Goal: Information Seeking & Learning: Learn about a topic

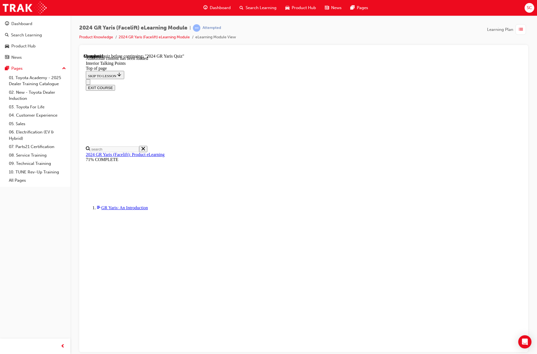
scroll to position [1000, 0]
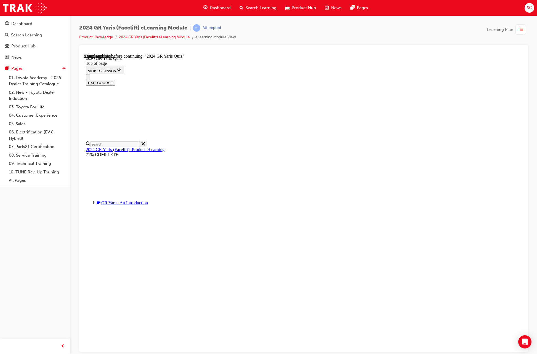
scroll to position [34, 0]
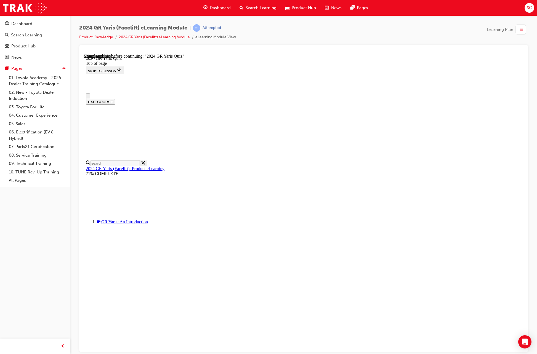
scroll to position [55, 0]
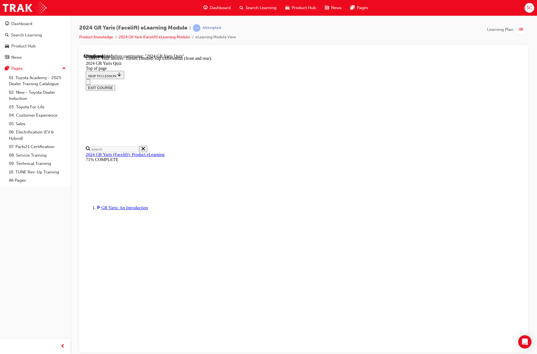
scroll to position [128, 0]
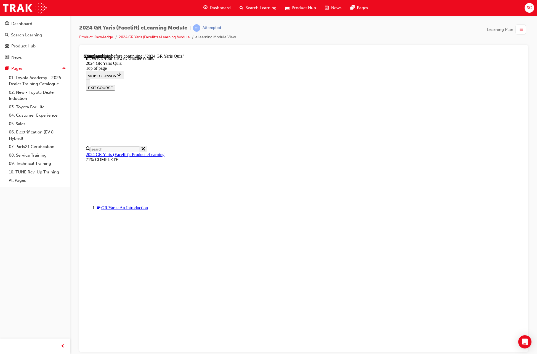
scroll to position [23, 0]
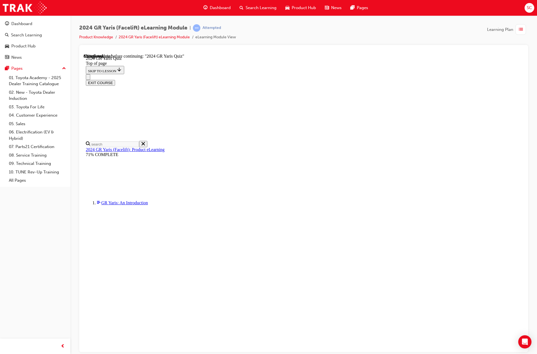
scroll to position [78, 0]
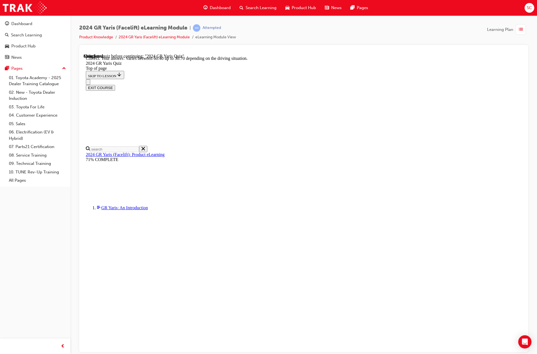
scroll to position [119, 0]
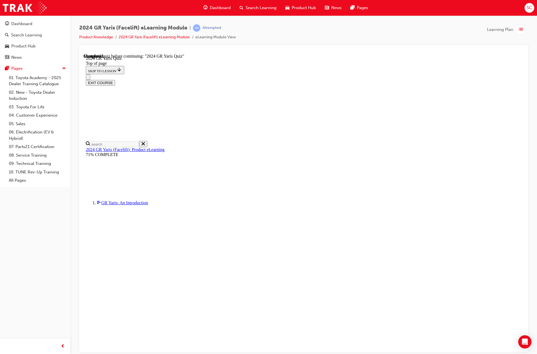
scroll to position [19, 0]
drag, startPoint x: 252, startPoint y: 268, endPoint x: 255, endPoint y: 270, distance: 3.6
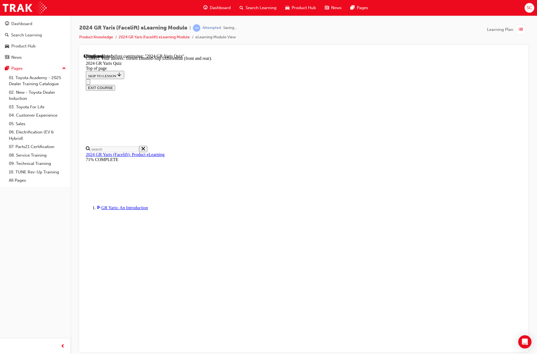
scroll to position [128, 0]
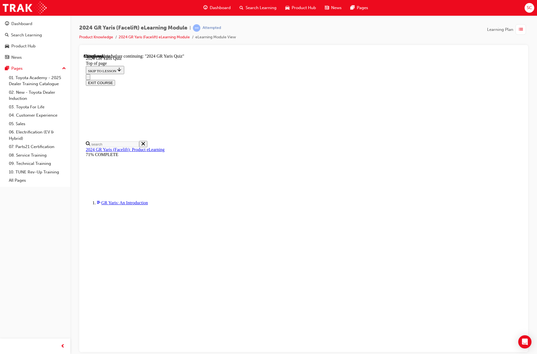
scroll to position [102, 0]
drag, startPoint x: 257, startPoint y: 215, endPoint x: 257, endPoint y: 219, distance: 3.9
drag, startPoint x: 255, startPoint y: 236, endPoint x: 255, endPoint y: 239, distance: 3.0
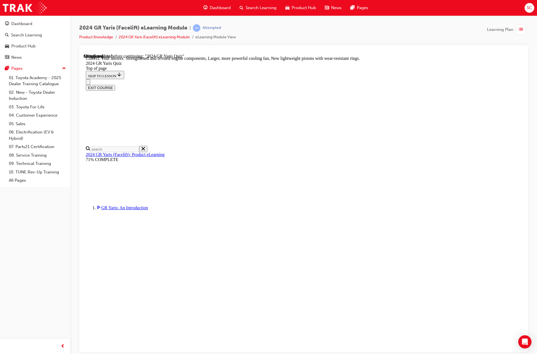
scroll to position [120, 0]
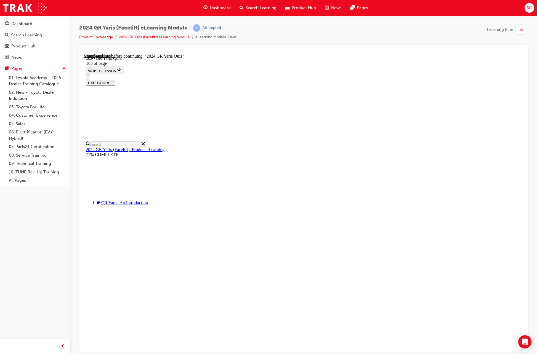
scroll to position [19, 0]
drag, startPoint x: 255, startPoint y: 205, endPoint x: 258, endPoint y: 205, distance: 2.9
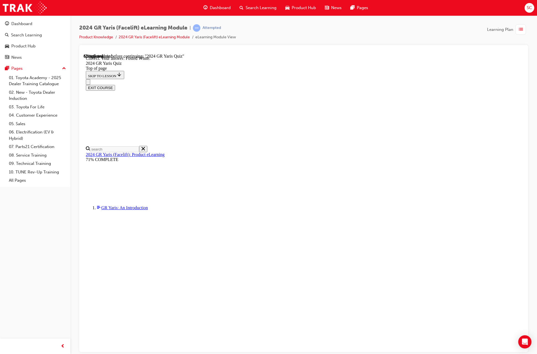
scroll to position [23, 0]
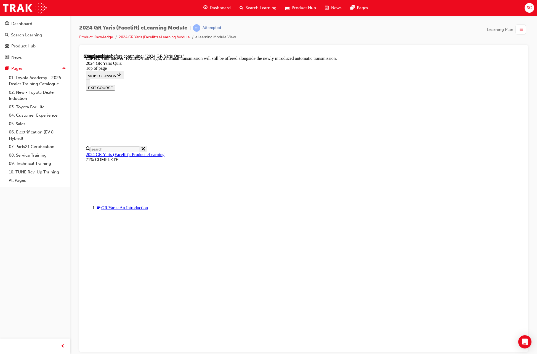
scroll to position [103, 0]
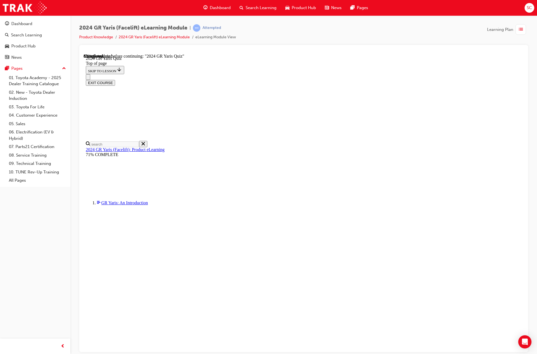
scroll to position [89, 0]
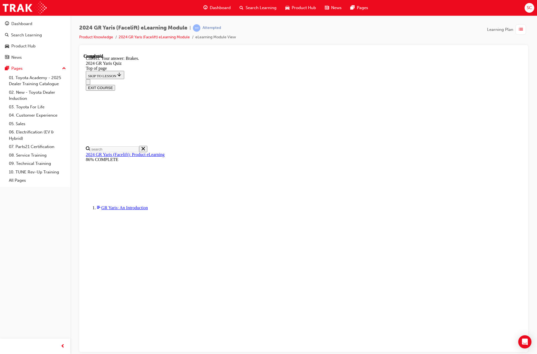
scroll to position [106, 0]
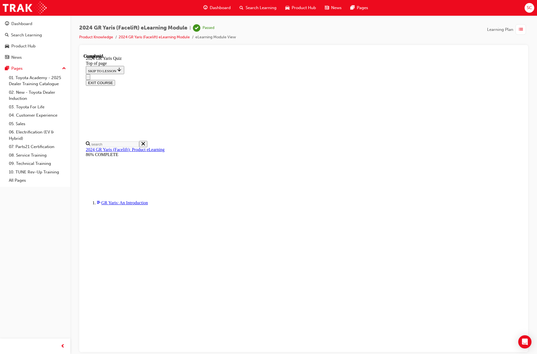
scroll to position [38, 0]
click at [518, 28] on div "button" at bounding box center [521, 29] width 10 height 10
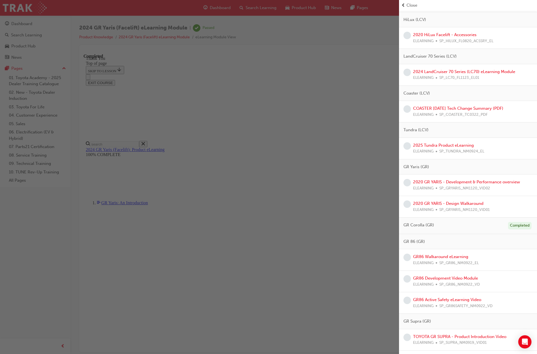
scroll to position [979, 0]
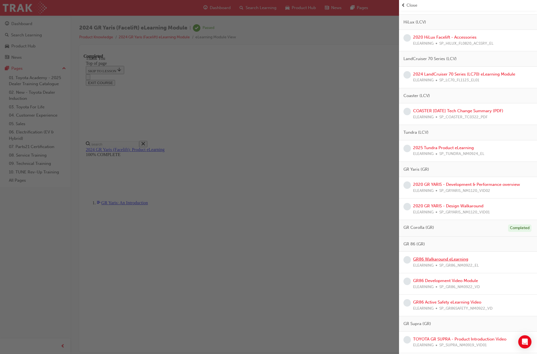
click at [445, 259] on link "GR86 Walkaround eLearning" at bounding box center [440, 259] width 55 height 5
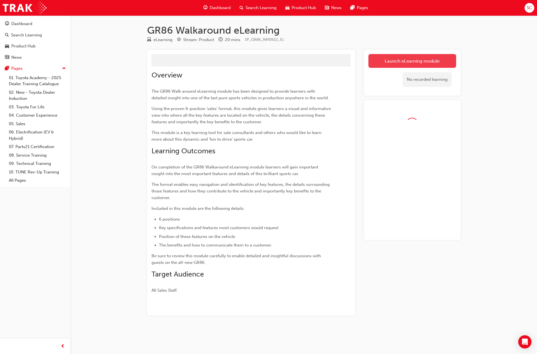
click at [407, 60] on button "Launch eLearning module" at bounding box center [412, 61] width 88 height 14
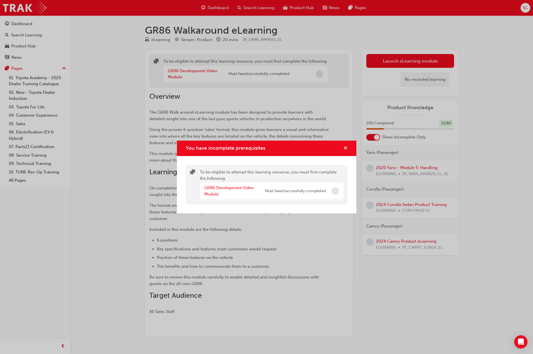
click at [346, 147] on span "cross-icon" at bounding box center [345, 148] width 4 height 5
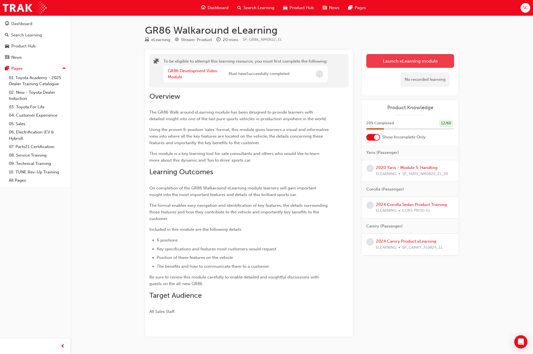
click at [410, 62] on button "Launch eLearning module" at bounding box center [410, 61] width 88 height 14
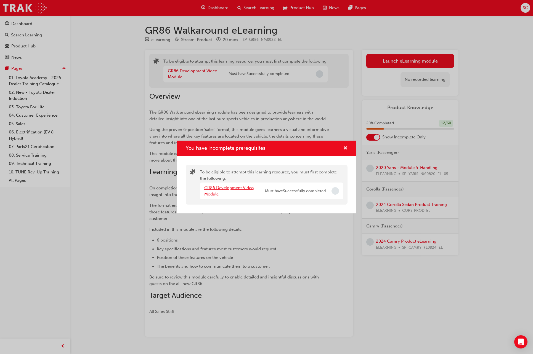
click at [213, 190] on link "GR86 Development Video Module" at bounding box center [228, 190] width 49 height 11
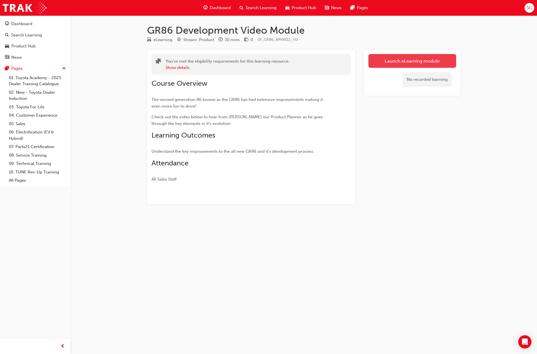
click at [421, 61] on link "Launch eLearning module" at bounding box center [412, 61] width 88 height 14
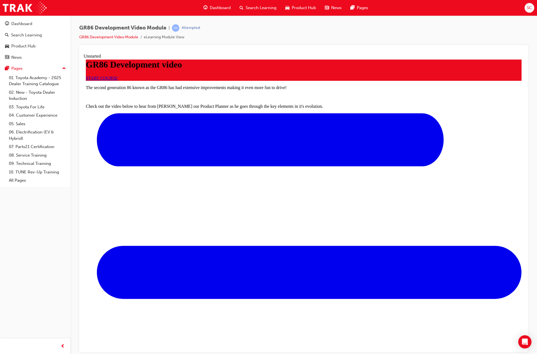
click at [118, 80] on link "START COURSE" at bounding box center [102, 78] width 32 height 5
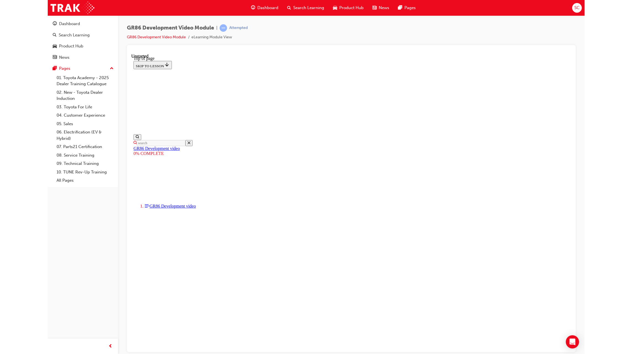
scroll to position [17, 0]
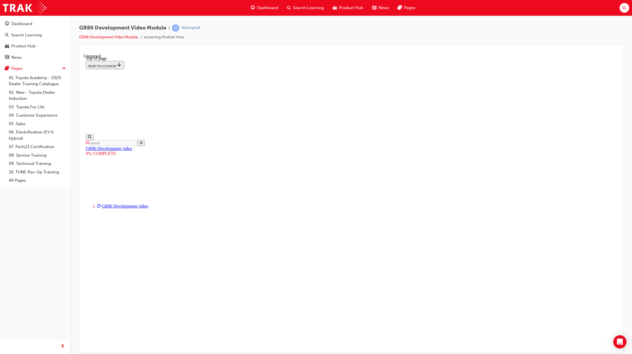
scroll to position [41, 0]
